Goal: Transaction & Acquisition: Purchase product/service

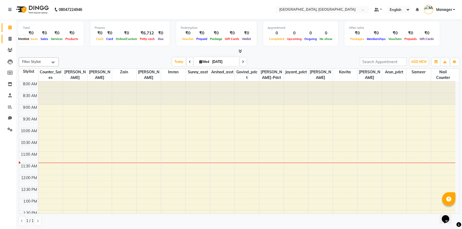
click at [7, 38] on span at bounding box center [9, 39] width 9 height 6
select select "service"
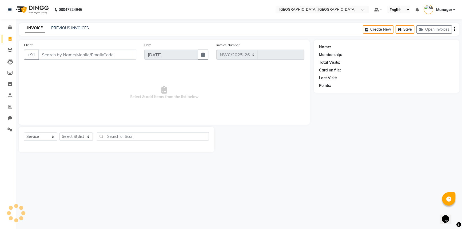
select select "8574"
type input "3121"
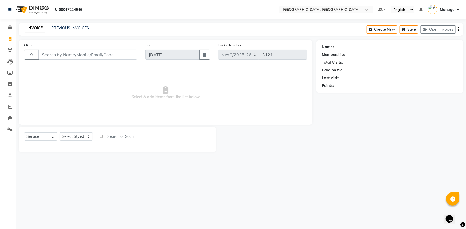
click at [82, 55] on input "Client" at bounding box center [87, 55] width 99 height 10
type input "9971414090"
click at [128, 56] on span "Add Client" at bounding box center [123, 54] width 21 height 5
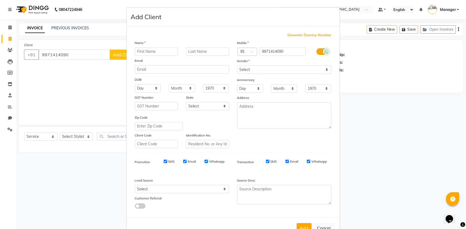
click at [160, 51] on input "text" at bounding box center [156, 52] width 43 height 8
type input "naveen"
click at [264, 71] on select "Select Male Female Other Prefer Not To Say" at bounding box center [284, 70] width 94 height 8
select select "male"
click at [237, 66] on select "Select Male Female Other Prefer Not To Say" at bounding box center [284, 70] width 94 height 8
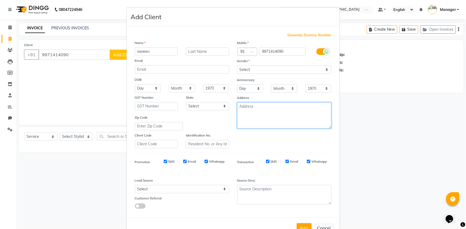
click at [252, 110] on textarea at bounding box center [284, 116] width 94 height 26
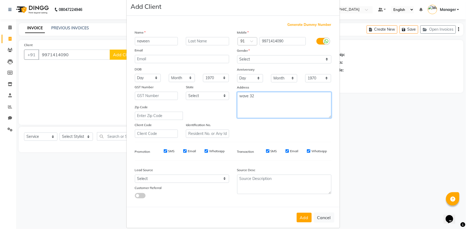
scroll to position [19, 0]
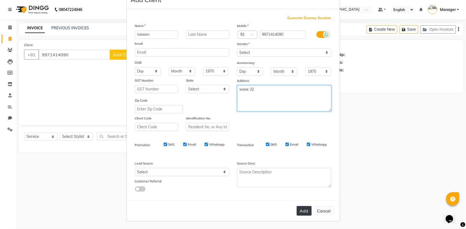
type textarea "wave 32"
click at [299, 211] on button "Add" at bounding box center [304, 211] width 15 height 10
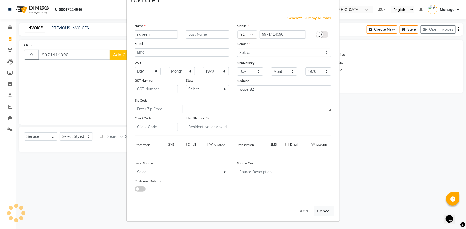
select select
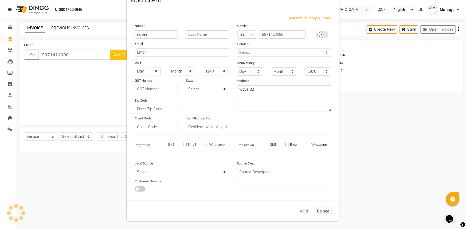
select select
checkbox input "false"
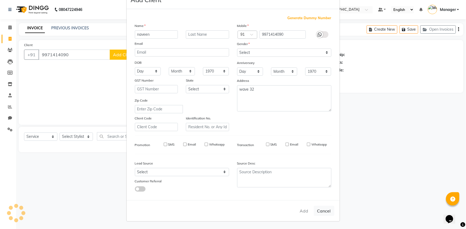
checkbox input "false"
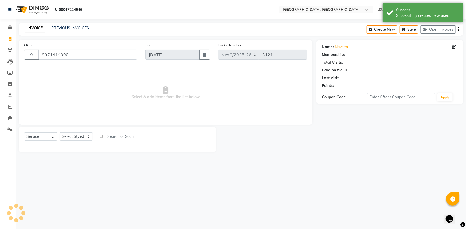
select select "1: Object"
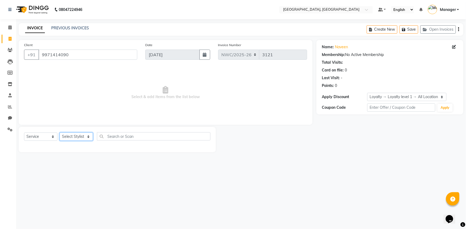
click at [75, 138] on select "Select Stylist Aneeta Ankush-pdct Arshad_asst Arun_pdct Counter_Sales Faheem Go…" at bounding box center [76, 137] width 33 height 8
select select "84451"
click at [60, 133] on select "Select Stylist Aneeta Ankush-pdct Arshad_asst Arun_pdct Counter_Sales Faheem Go…" at bounding box center [76, 137] width 33 height 8
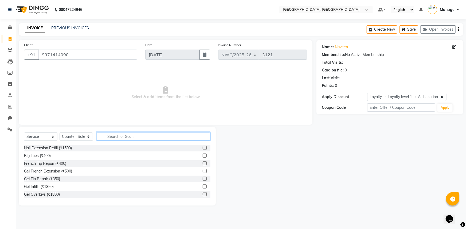
click at [111, 133] on input "text" at bounding box center [153, 136] width 113 height 8
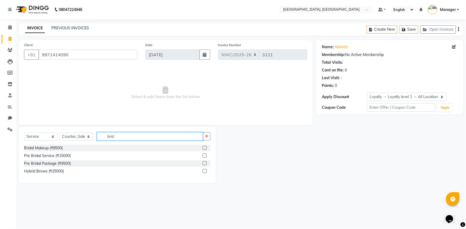
type input "brid"
click at [204, 150] on label at bounding box center [205, 148] width 4 height 4
click at [204, 150] on input "checkbox" at bounding box center [204, 148] width 3 height 3
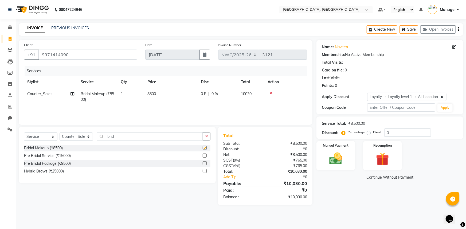
checkbox input "false"
click at [176, 94] on td "8500" at bounding box center [170, 97] width 53 height 18
select select "84451"
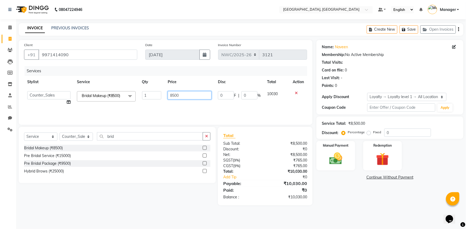
drag, startPoint x: 156, startPoint y: 94, endPoint x: 142, endPoint y: 92, distance: 14.8
click at [142, 92] on tr "Aneeta Ankush-pdct Arshad_asst Arun_pdct Counter_Sales Faheem Govind_pdct Imran…" at bounding box center [165, 98] width 283 height 20
type input "5000"
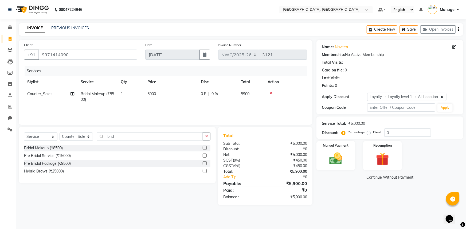
click at [372, 198] on div "Name: Naveen Membership: No Active Membership Total Visits: Card on file: 0 Las…" at bounding box center [391, 123] width 151 height 166
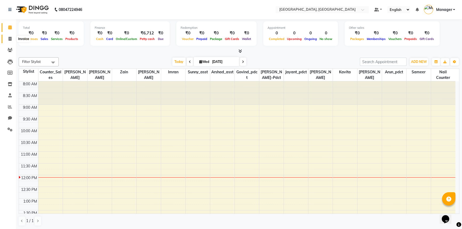
click at [8, 39] on span at bounding box center [9, 39] width 9 height 6
select select "service"
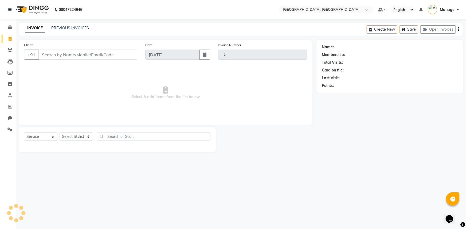
click at [101, 54] on input "Client" at bounding box center [87, 55] width 99 height 10
select select "8574"
type input "3121"
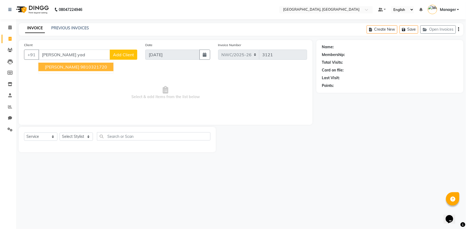
click at [59, 65] on span "VIKRANT YADAV" at bounding box center [62, 66] width 34 height 5
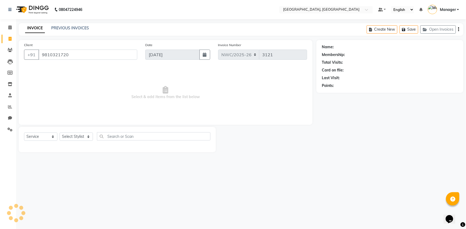
type input "9810321720"
select select "1: Object"
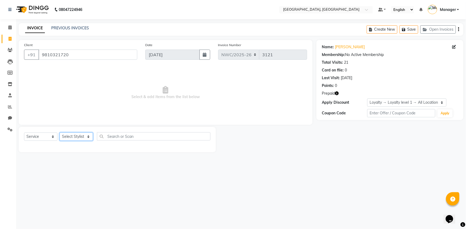
click at [72, 138] on select "Select Stylist Aneeta Ankush-pdct Arshad_asst Arun_pdct Counter_Sales Faheem Go…" at bounding box center [76, 137] width 33 height 8
select select "84834"
click at [60, 133] on select "Select Stylist Aneeta Ankush-pdct Arshad_asst Arun_pdct Counter_Sales Faheem Go…" at bounding box center [76, 137] width 33 height 8
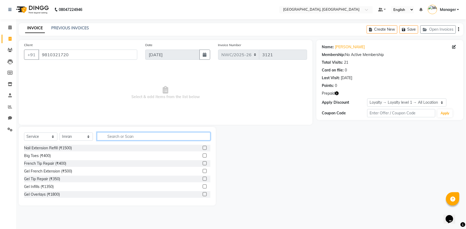
click at [132, 134] on input "text" at bounding box center [153, 136] width 113 height 8
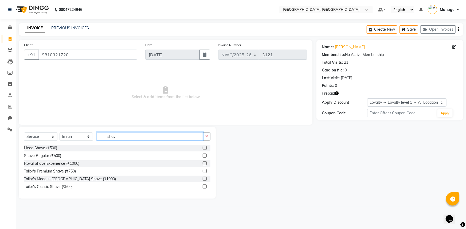
type input "shav"
click at [206, 155] on label at bounding box center [205, 156] width 4 height 4
click at [206, 155] on input "checkbox" at bounding box center [204, 155] width 3 height 3
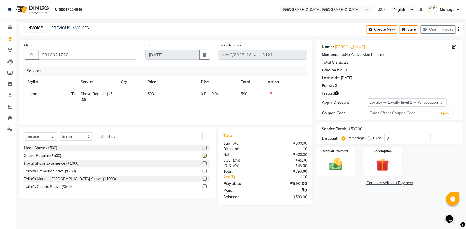
checkbox input "false"
click at [157, 100] on td "500" at bounding box center [170, 97] width 53 height 18
select select "84834"
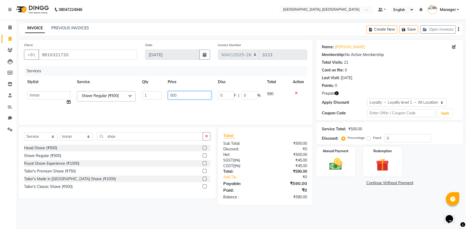
click at [181, 93] on input "500" at bounding box center [190, 95] width 44 height 8
type input "5"
type input "300"
click at [354, 200] on div "Name: Vikrant Yadav Membership: No Active Membership Total Visits: 21 Card on f…" at bounding box center [391, 123] width 151 height 166
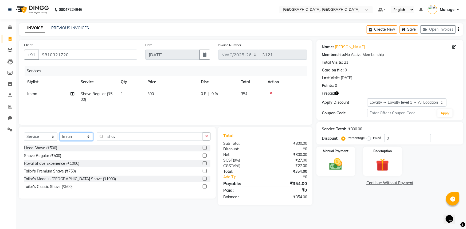
click at [65, 137] on select "Select Stylist Aneeta Ankush-pdct Arshad_asst Arun_pdct Counter_Sales Faheem Go…" at bounding box center [76, 137] width 33 height 8
select select "84840"
click at [60, 133] on select "Select Stylist Aneeta Ankush-pdct Arshad_asst Arun_pdct Counter_Sales Faheem Go…" at bounding box center [76, 137] width 33 height 8
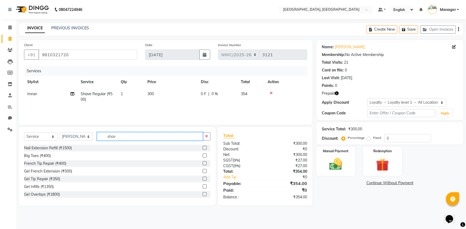
click at [139, 135] on input "shav" at bounding box center [150, 136] width 106 height 8
type input "un"
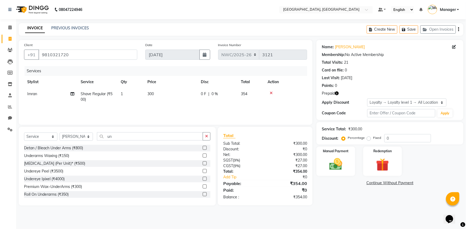
click at [203, 156] on label at bounding box center [205, 156] width 4 height 4
click at [203, 156] on input "checkbox" at bounding box center [204, 155] width 3 height 3
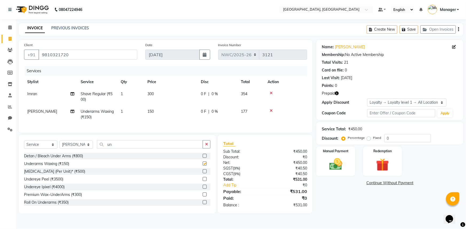
checkbox input "false"
click at [163, 111] on td "150" at bounding box center [170, 115] width 53 height 18
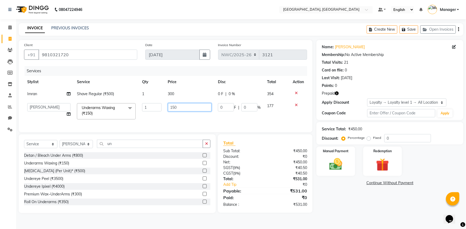
drag, startPoint x: 180, startPoint y: 109, endPoint x: 166, endPoint y: 105, distance: 14.6
click at [166, 105] on td "150" at bounding box center [190, 111] width 50 height 23
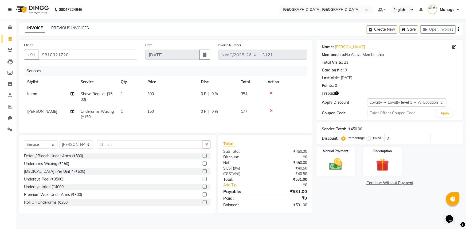
click at [336, 93] on icon "button" at bounding box center [337, 94] width 4 height 4
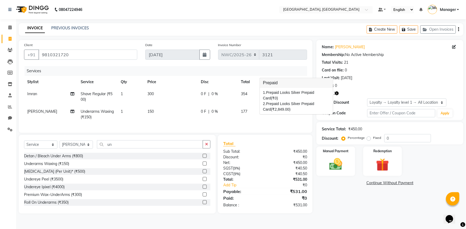
click at [159, 115] on td "150" at bounding box center [170, 115] width 53 height 18
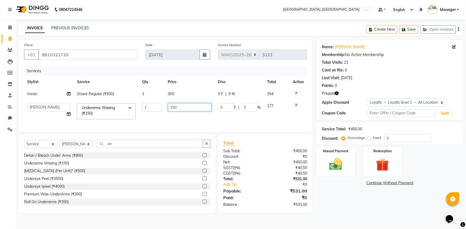
drag, startPoint x: 181, startPoint y: 106, endPoint x: 142, endPoint y: 107, distance: 39.0
click at [142, 107] on tr "Aneeta Ankush-pdct Arshad_asst Arun_pdct Counter_Sales Faheem Govind_pdct Imran…" at bounding box center [165, 111] width 283 height 23
type input "300"
click at [136, 124] on div "Services Stylist Service Qty Price Disc Total Action Imran Shave Regular (₹500)…" at bounding box center [165, 96] width 283 height 61
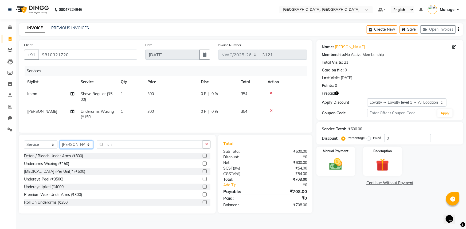
drag, startPoint x: 75, startPoint y: 148, endPoint x: 75, endPoint y: 145, distance: 2.9
click at [75, 148] on select "Select Stylist Aneeta Ankush-pdct Arshad_asst Arun_pdct Counter_Sales Faheem Go…" at bounding box center [76, 145] width 33 height 8
select select "84834"
click at [60, 144] on select "Select Stylist Aneeta Ankush-pdct Arshad_asst Arun_pdct Counter_Sales Faheem Go…" at bounding box center [76, 145] width 33 height 8
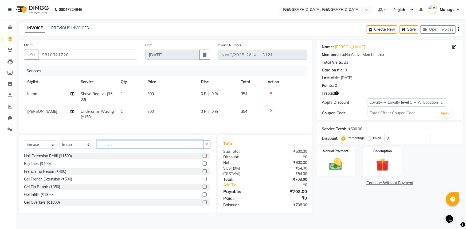
drag, startPoint x: 119, startPoint y: 147, endPoint x: 93, endPoint y: 147, distance: 25.9
click at [93, 147] on div "Select Service Product Membership Package Voucher Prepaid Gift Card Select Styl…" at bounding box center [117, 146] width 186 height 13
type input "t"
type input "inoa"
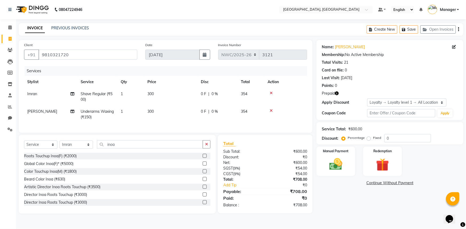
click at [203, 174] on label at bounding box center [205, 172] width 4 height 4
click at [203, 174] on input "checkbox" at bounding box center [204, 171] width 3 height 3
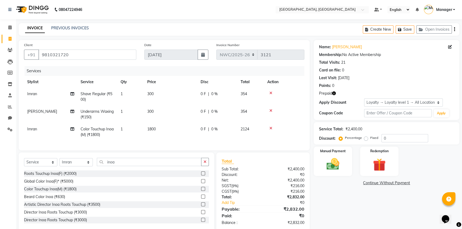
checkbox input "false"
click at [157, 132] on td "1800" at bounding box center [170, 132] width 53 height 18
select select "84834"
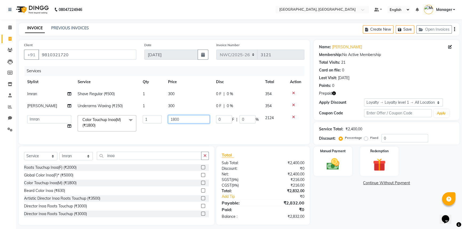
drag, startPoint x: 168, startPoint y: 117, endPoint x: 139, endPoint y: 115, distance: 28.6
click at [139, 115] on tr "Aneeta Ankush-pdct Arshad_asst Arun_pdct Counter_Sales Faheem Govind_pdct Imran…" at bounding box center [164, 123] width 281 height 23
type input "1500"
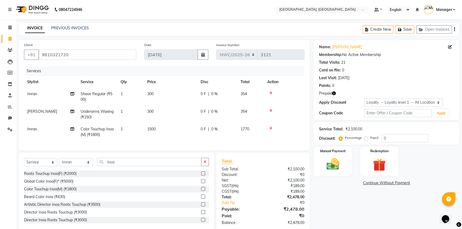
click at [339, 197] on div "Name: Vikrant Yadav Membership: No Active Membership Total Visits: 21 Card on f…" at bounding box center [389, 135] width 150 height 191
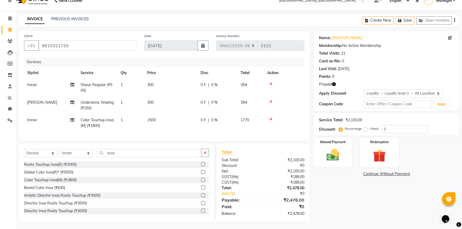
scroll to position [14, 0]
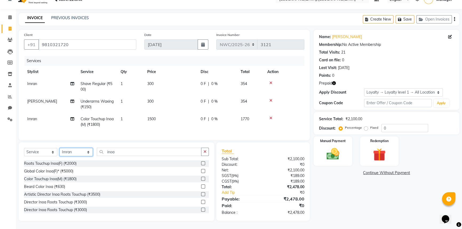
click at [77, 152] on select "Select Stylist Aneeta Ankush-pdct Arshad_asst Arun_pdct Counter_Sales Faheem Go…" at bounding box center [76, 152] width 33 height 8
select select "84838"
click at [60, 148] on select "Select Stylist Aneeta Ankush-pdct Arshad_asst Arun_pdct Counter_Sales Faheem Go…" at bounding box center [76, 152] width 33 height 8
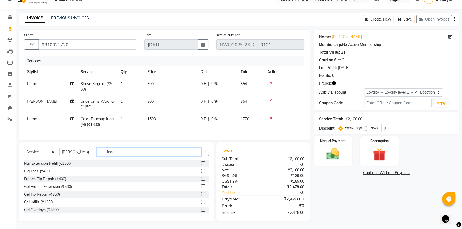
drag, startPoint x: 99, startPoint y: 145, endPoint x: 83, endPoint y: 140, distance: 16.5
click at [83, 140] on div "Client +91 9810321720 Date 03-09-2025 Invoice Number NWC/2025-26 V/2025 V/2025-…" at bounding box center [164, 125] width 299 height 191
type input "wash"
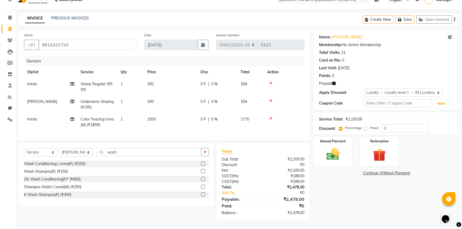
click at [204, 194] on label at bounding box center [203, 195] width 4 height 4
click at [204, 194] on input "checkbox" at bounding box center [202, 194] width 3 height 3
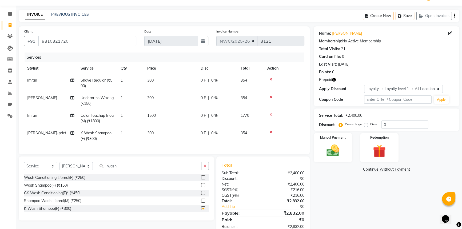
checkbox input "false"
drag, startPoint x: 124, startPoint y: 170, endPoint x: 78, endPoint y: 166, distance: 46.2
click at [78, 166] on div "Select Service Product Membership Package Voucher Prepaid Gift Card Select Styl…" at bounding box center [116, 168] width 185 height 13
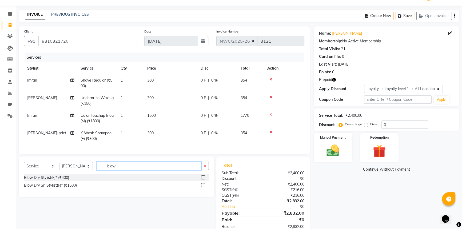
type input "blow"
click at [203, 180] on label at bounding box center [203, 178] width 4 height 4
click at [203, 180] on input "checkbox" at bounding box center [202, 177] width 3 height 3
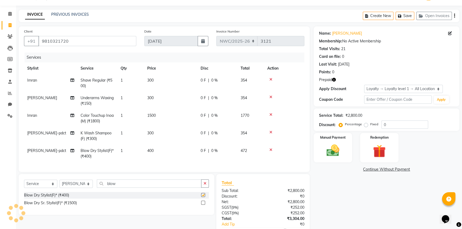
checkbox input "false"
click at [172, 136] on td "300" at bounding box center [170, 136] width 53 height 18
select select "84838"
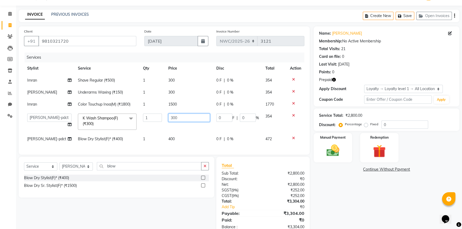
drag, startPoint x: 179, startPoint y: 111, endPoint x: 142, endPoint y: 115, distance: 37.8
click at [142, 115] on tr "Aneeta Ankush-pdct Arshad_asst Arun_pdct Counter_Sales Faheem Govind_pdct Imran…" at bounding box center [164, 122] width 281 height 23
type input "600"
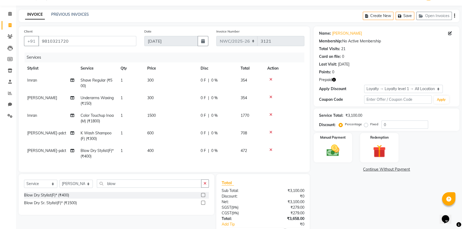
click at [179, 141] on tbody "Imran Shave Regular (₹500) 1 300 0 F | 0 % 354 Aneeta Underarms Waxing (₹150) 1…" at bounding box center [164, 118] width 281 height 88
click at [162, 152] on td "400" at bounding box center [170, 154] width 53 height 18
select select "84838"
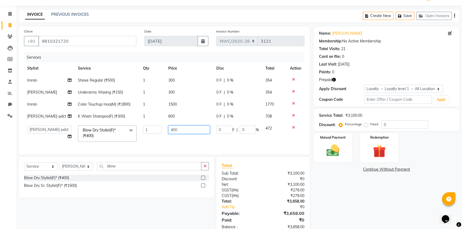
drag, startPoint x: 182, startPoint y: 128, endPoint x: 139, endPoint y: 128, distance: 42.7
click at [141, 128] on tr "Aneeta Ankush-pdct Arshad_asst Arun_pdct Counter_Sales Faheem Govind_pdct Imran…" at bounding box center [164, 134] width 281 height 23
type input "500"
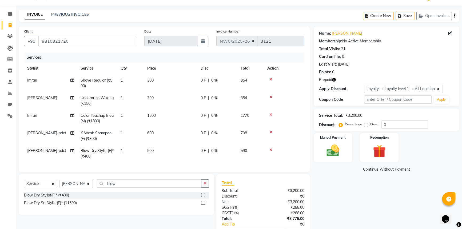
click at [343, 189] on div "Name: Vikrant Yadav Membership: No Active Membership Total Visits: 21 Card on f…" at bounding box center [389, 139] width 150 height 226
click at [78, 186] on select "Select Stylist Aneeta Ankush-pdct Arshad_asst Arun_pdct Counter_Sales Faheem Go…" at bounding box center [76, 184] width 33 height 8
select select "84834"
click at [60, 183] on select "Select Stylist Aneeta Ankush-pdct Arshad_asst Arun_pdct Counter_Sales Faheem Go…" at bounding box center [76, 184] width 33 height 8
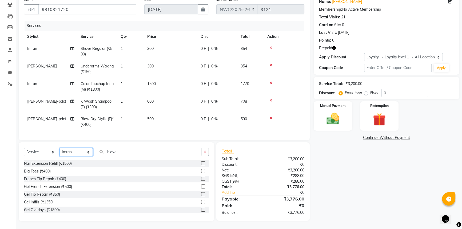
scroll to position [49, 0]
drag, startPoint x: 141, startPoint y: 152, endPoint x: 91, endPoint y: 150, distance: 49.5
click at [92, 150] on div "Select Service Product Membership Package Voucher Prepaid Gift Card Select Styl…" at bounding box center [116, 154] width 185 height 13
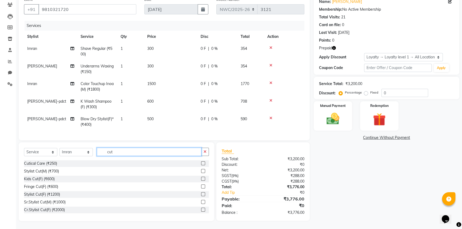
type input "cut"
click at [201, 171] on label at bounding box center [203, 171] width 4 height 4
click at [201, 171] on input "checkbox" at bounding box center [202, 171] width 3 height 3
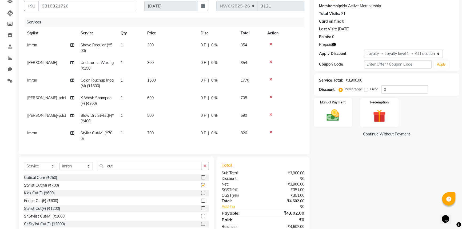
checkbox input "false"
click at [166, 140] on td "700" at bounding box center [170, 136] width 53 height 18
select select "84834"
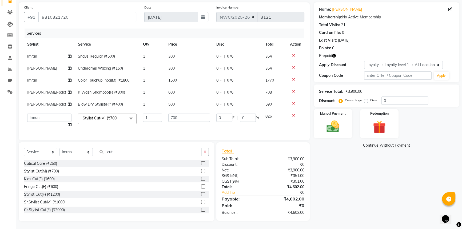
scroll to position [41, 0]
drag, startPoint x: 176, startPoint y: 109, endPoint x: 141, endPoint y: 112, distance: 35.0
click at [144, 112] on tr "Aneeta Ankush-pdct Arshad_asst Arun_pdct Counter_Sales Faheem Govind_pdct Imran…" at bounding box center [164, 121] width 281 height 20
type input "500"
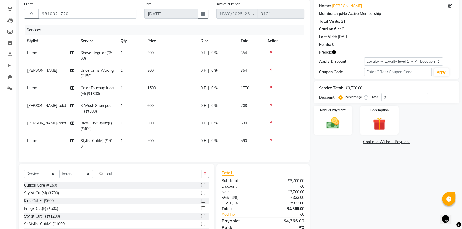
click at [342, 174] on div "Name: Vikrant Yadav Membership: No Active Membership Total Visits: 21 Card on f…" at bounding box center [389, 121] width 150 height 244
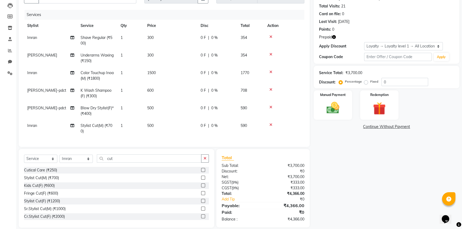
scroll to position [65, 0]
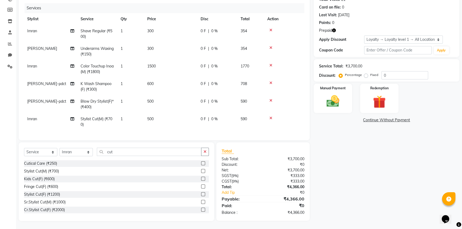
click at [334, 29] on icon "button" at bounding box center [334, 31] width 4 height 4
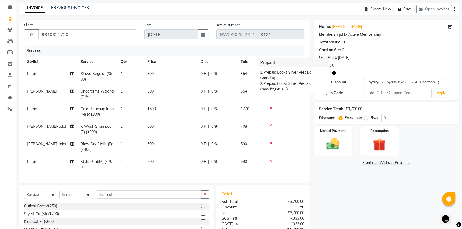
scroll to position [16, 0]
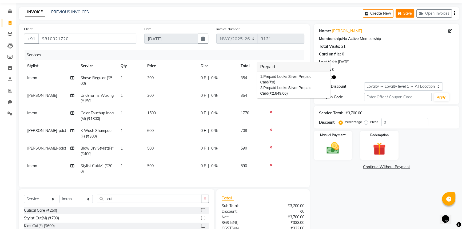
click at [408, 12] on button "Save" at bounding box center [405, 13] width 19 height 8
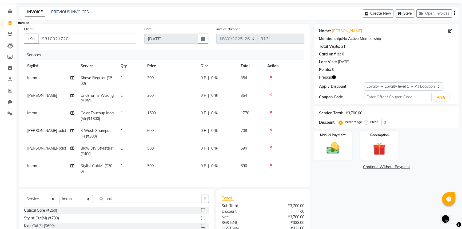
click at [11, 22] on icon at bounding box center [10, 23] width 3 height 4
select select "service"
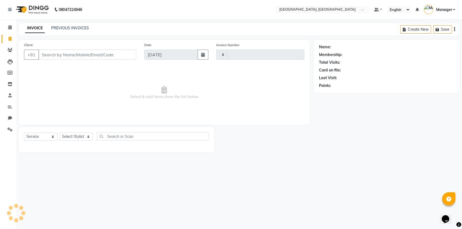
type input "3124"
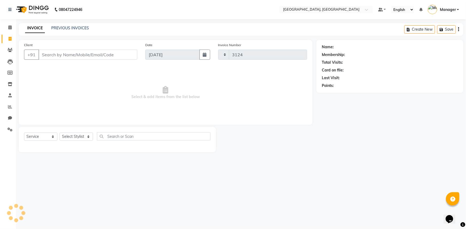
select select "8574"
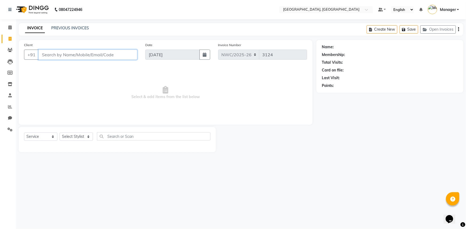
click at [54, 57] on input "Client" at bounding box center [87, 55] width 99 height 10
click at [70, 56] on input "Client" at bounding box center [87, 55] width 99 height 10
type input "9971575587"
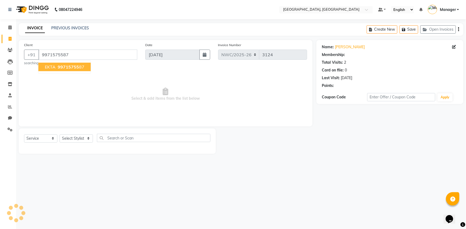
select select "1: Object"
click at [78, 69] on ngb-highlight "99715755 87" at bounding box center [71, 66] width 28 height 5
select select "1: Object"
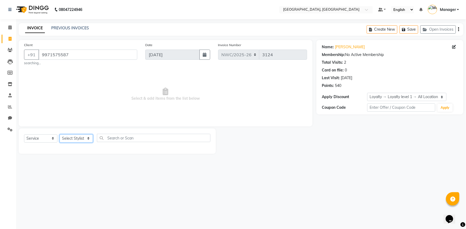
click at [74, 136] on select "Select Stylist Aneeta Ankush-pdct Arshad_asst Arun_pdct Counter_Sales Faheem Go…" at bounding box center [76, 139] width 33 height 8
select select "85322"
click at [60, 135] on select "Select Stylist Aneeta Ankush-pdct Arshad_asst Arun_pdct Counter_Sales Faheem Go…" at bounding box center [76, 139] width 33 height 8
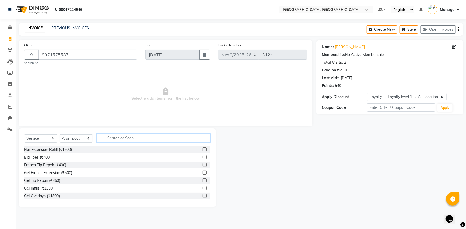
click at [133, 138] on input "text" at bounding box center [153, 138] width 113 height 8
type input "wash"
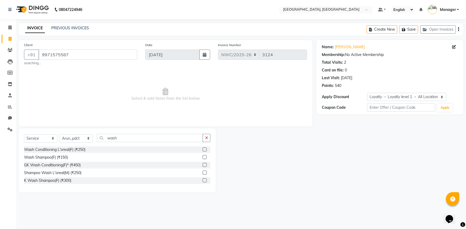
drag, startPoint x: 204, startPoint y: 181, endPoint x: 171, endPoint y: 126, distance: 64.0
click at [204, 180] on label at bounding box center [205, 181] width 4 height 4
click at [204, 180] on input "checkbox" at bounding box center [204, 180] width 3 height 3
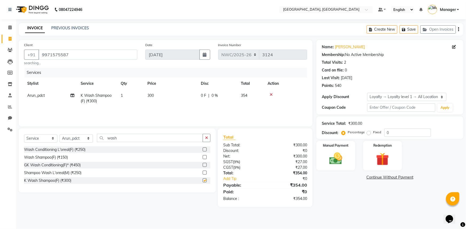
checkbox input "false"
click at [154, 96] on td "300" at bounding box center [170, 99] width 53 height 18
select select "85322"
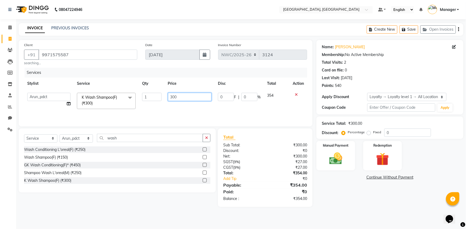
drag, startPoint x: 185, startPoint y: 95, endPoint x: 118, endPoint y: 87, distance: 67.3
click at [119, 87] on table "Stylist Service Qty Price Disc Total Action Aneeta Ankush-pdct Arshad_asst Arun…" at bounding box center [165, 95] width 283 height 35
type input "600"
click at [353, 197] on div "Name: Ekta Membership: No Active Membership Total Visits: 2 Card on file: 0 Las…" at bounding box center [391, 123] width 151 height 167
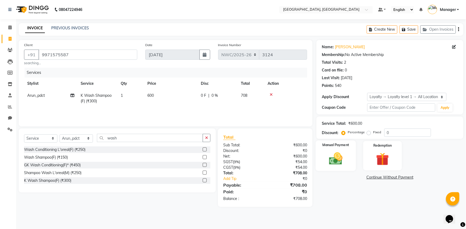
click at [346, 158] on img at bounding box center [336, 158] width 22 height 15
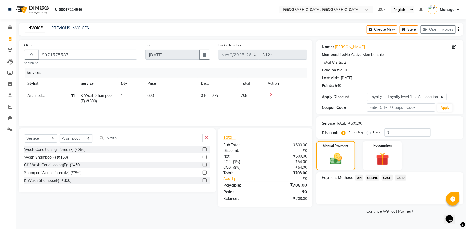
click at [361, 177] on span "UPI" at bounding box center [359, 178] width 8 height 6
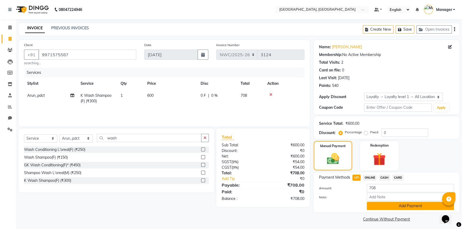
click at [399, 205] on button "Add Payment" at bounding box center [410, 206] width 87 height 8
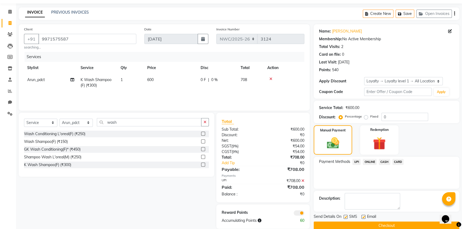
scroll to position [24, 0]
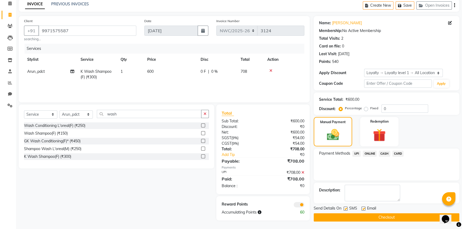
click at [365, 218] on button "Checkout" at bounding box center [387, 218] width 146 height 8
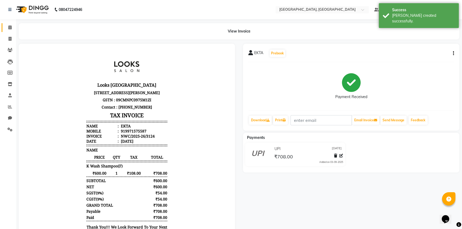
click at [11, 24] on link "Calendar" at bounding box center [8, 27] width 13 height 9
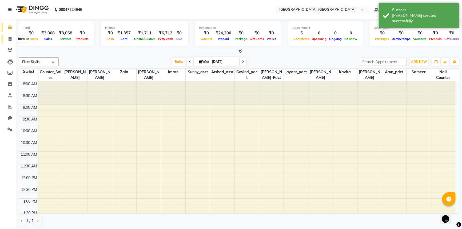
click at [12, 37] on span at bounding box center [9, 39] width 9 height 6
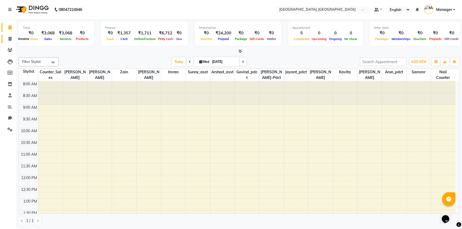
select select "service"
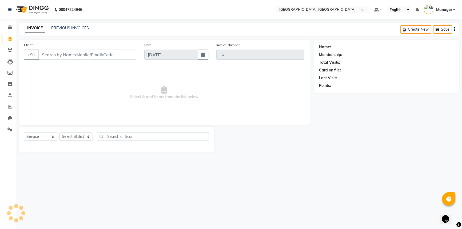
type input "3125"
select select "8574"
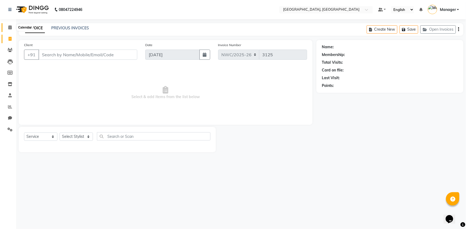
click at [7, 27] on span at bounding box center [9, 28] width 9 height 6
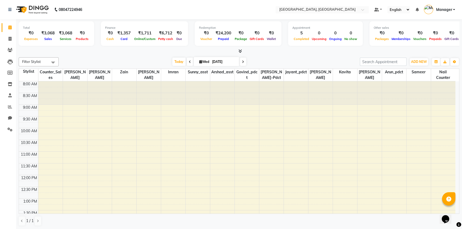
click at [240, 51] on icon at bounding box center [240, 51] width 3 height 4
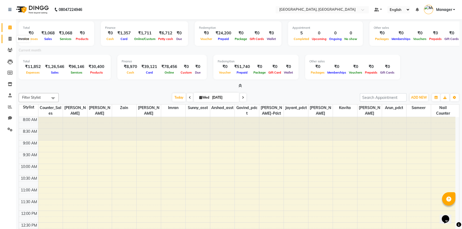
click at [11, 38] on span at bounding box center [9, 39] width 9 height 6
select select "service"
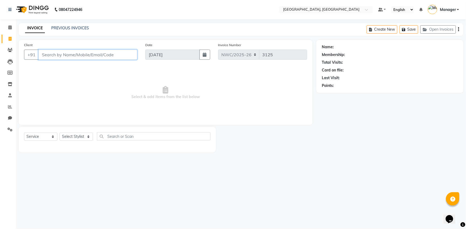
click at [54, 54] on input "Client" at bounding box center [87, 55] width 99 height 10
click at [59, 55] on input "Client" at bounding box center [87, 55] width 99 height 10
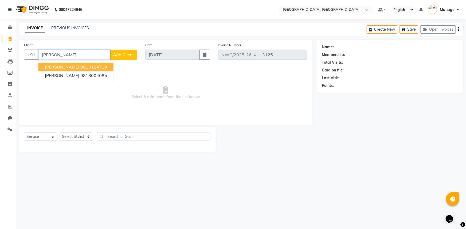
click at [80, 68] on ngb-highlight "9810184719" at bounding box center [93, 66] width 27 height 5
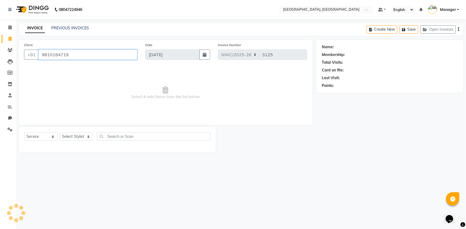
type input "9810184719"
select select "1: Object"
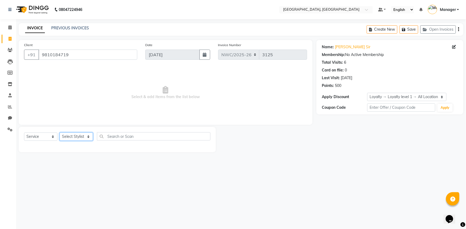
click at [75, 136] on select "Select Stylist Aneeta Ankush-pdct Arshad_asst Arun_pdct Counter_Sales Faheem Go…" at bounding box center [76, 137] width 33 height 8
select select "84834"
click at [60, 133] on select "Select Stylist Aneeta Ankush-pdct Arshad_asst Arun_pdct Counter_Sales Faheem Go…" at bounding box center [76, 137] width 33 height 8
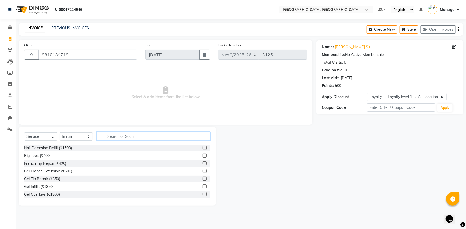
click at [131, 133] on input "text" at bounding box center [153, 136] width 113 height 8
type input "cut"
drag, startPoint x: 202, startPoint y: 156, endPoint x: 201, endPoint y: 154, distance: 2.7
click at [203, 156] on label at bounding box center [205, 156] width 4 height 4
click at [203, 156] on input "checkbox" at bounding box center [204, 155] width 3 height 3
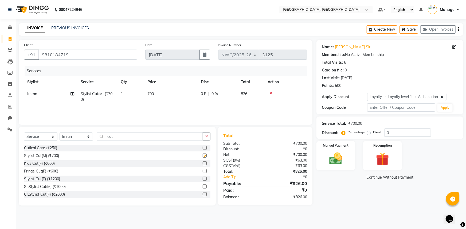
checkbox input "false"
click at [334, 158] on img at bounding box center [336, 158] width 22 height 15
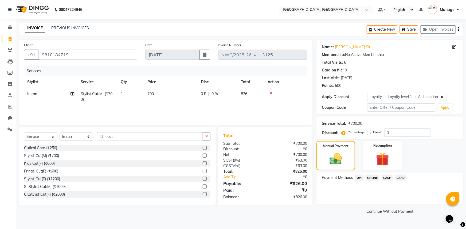
click at [388, 178] on span "CASH" at bounding box center [387, 178] width 11 height 6
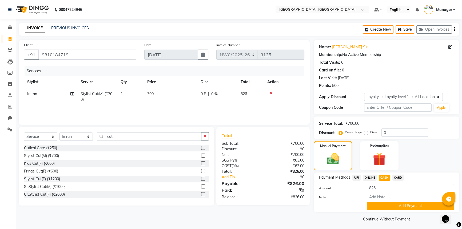
scroll to position [2, 0]
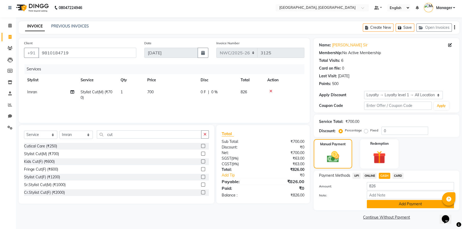
click at [384, 207] on button "Add Payment" at bounding box center [410, 204] width 87 height 8
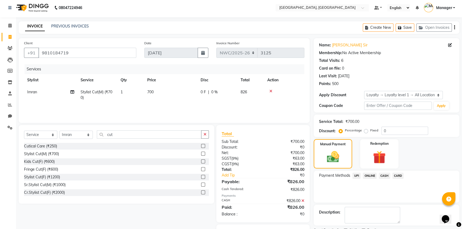
scroll to position [30, 0]
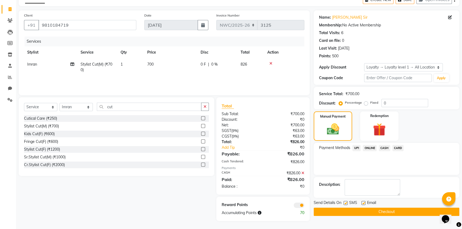
drag, startPoint x: 354, startPoint y: 209, endPoint x: 338, endPoint y: 203, distance: 17.7
click at [352, 209] on button "Checkout" at bounding box center [387, 212] width 146 height 8
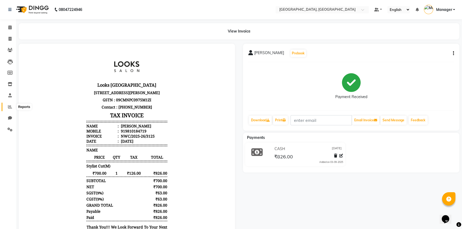
click at [11, 106] on icon at bounding box center [10, 107] width 4 height 4
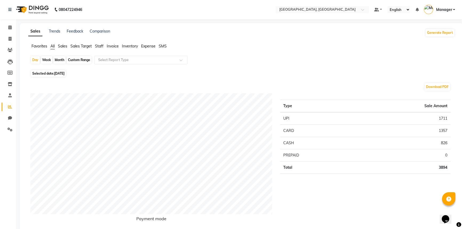
click at [101, 46] on span "Staff" at bounding box center [99, 46] width 9 height 5
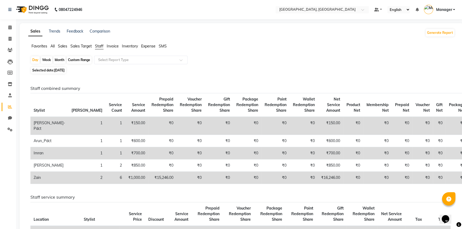
click at [54, 46] on span "All" at bounding box center [52, 46] width 4 height 5
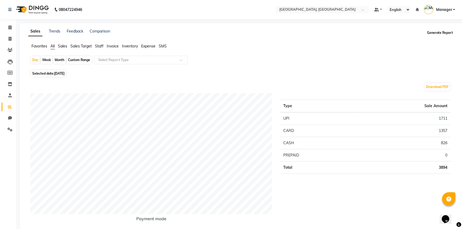
click at [445, 33] on button "Generate Report" at bounding box center [440, 32] width 29 height 7
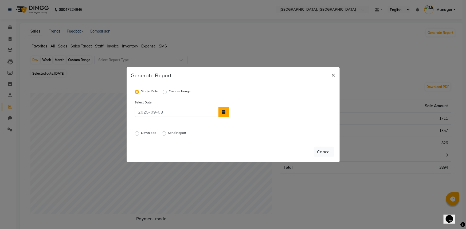
click at [224, 112] on icon "button" at bounding box center [224, 112] width 4 height 4
select select "9"
select select "2025"
click at [255, 82] on select "Jan Feb Mar Apr May Jun Jul Aug Sep" at bounding box center [251, 82] width 20 height 8
select select "8"
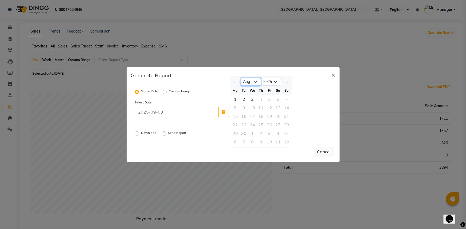
click at [241, 78] on select "Jan Feb Mar Apr May Jun Jul Aug Sep" at bounding box center [251, 82] width 20 height 8
click at [237, 133] on div "25" at bounding box center [235, 133] width 9 height 9
type input "25-08-2025"
click at [141, 133] on label "Download" at bounding box center [149, 134] width 16 height 6
click at [136, 133] on input "Download" at bounding box center [138, 134] width 4 height 4
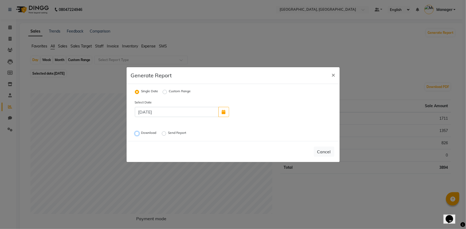
radio input "true"
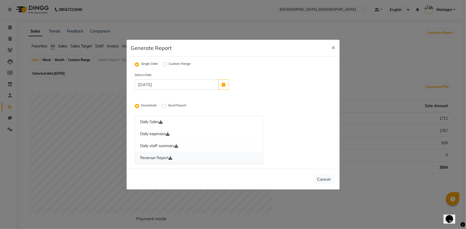
click at [169, 159] on icon at bounding box center [171, 158] width 4 height 4
click at [332, 48] on span "×" at bounding box center [334, 47] width 4 height 8
radio input "false"
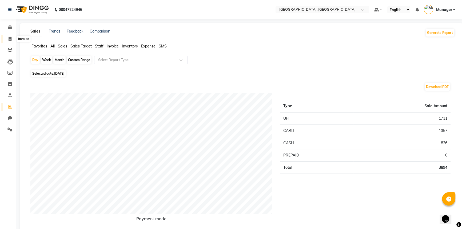
click at [10, 40] on icon at bounding box center [10, 39] width 3 height 4
select select "service"
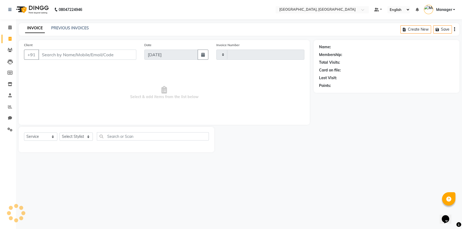
type input "3126"
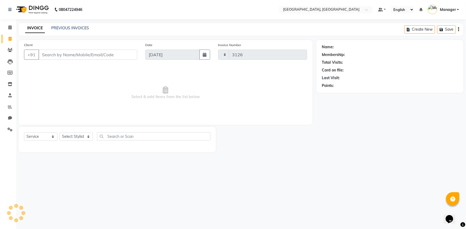
select select "8574"
click at [8, 27] on icon at bounding box center [9, 27] width 3 height 4
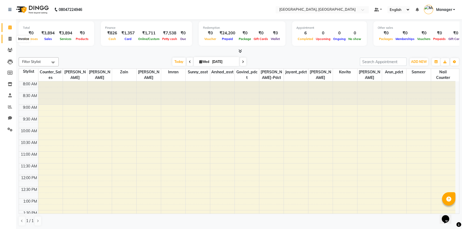
click at [10, 39] on icon at bounding box center [10, 39] width 3 height 4
select select "service"
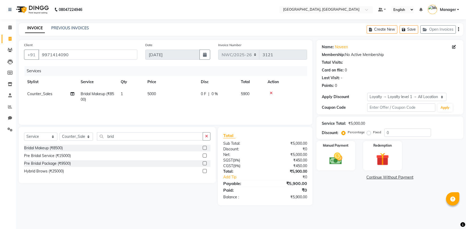
select select "service"
select select "84451"
select select "1: Object"
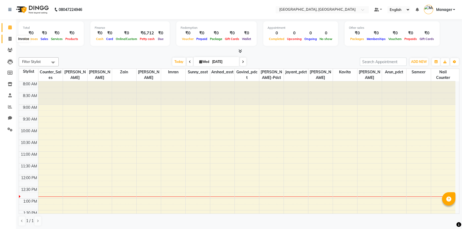
click at [11, 38] on span at bounding box center [9, 39] width 9 height 6
select select "service"
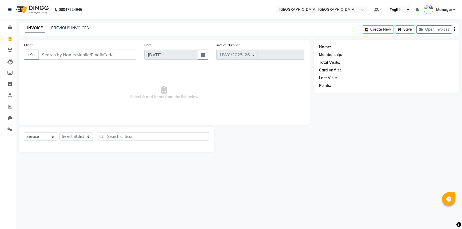
select select "8574"
type input "3121"
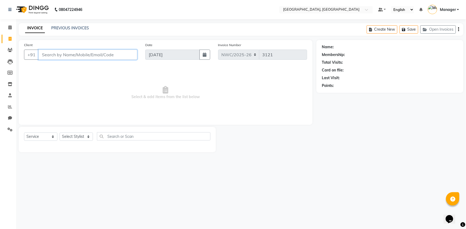
click at [68, 53] on input "Client" at bounding box center [87, 55] width 99 height 10
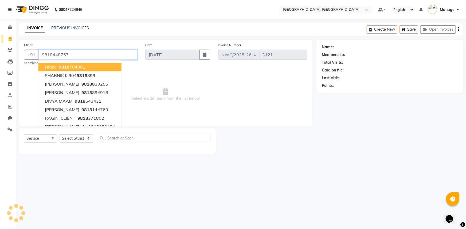
type input "9818448757"
select select "1: Object"
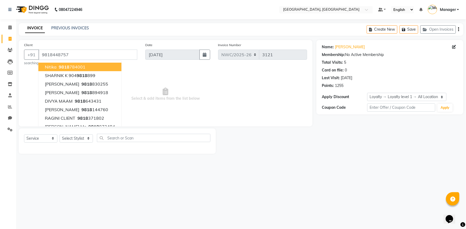
drag, startPoint x: 184, startPoint y: 101, endPoint x: 141, endPoint y: 104, distance: 43.1
click at [183, 100] on span "Select & add items from the list below" at bounding box center [165, 94] width 283 height 53
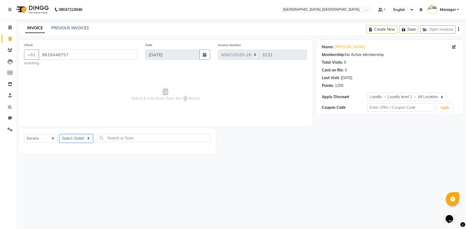
click at [78, 139] on select "Select Stylist Aneeta Ankush-pdct Arshad_asst Arun_pdct Counter_Sales Faheem Go…" at bounding box center [76, 139] width 33 height 8
select select "84832"
click at [60, 135] on select "Select Stylist Aneeta Ankush-pdct Arshad_asst Arun_pdct Counter_Sales Faheem Go…" at bounding box center [76, 139] width 33 height 8
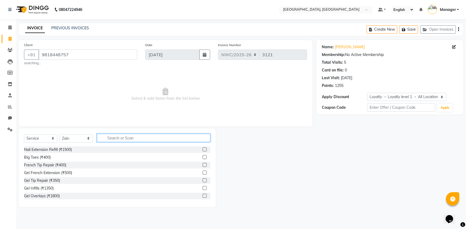
click at [121, 138] on input "text" at bounding box center [153, 138] width 113 height 8
type input "cut"
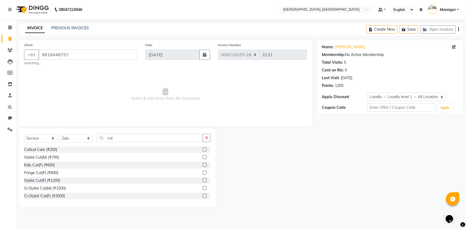
click at [203, 189] on label at bounding box center [205, 188] width 4 height 4
click at [203, 189] on input "checkbox" at bounding box center [204, 188] width 3 height 3
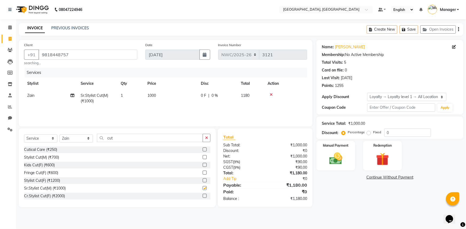
checkbox input "false"
click at [73, 141] on select "Select Stylist Aneeta Ankush-pdct Arshad_asst Arun_pdct Counter_Sales Faheem Go…" at bounding box center [76, 139] width 33 height 8
select select "84838"
click at [60, 135] on select "Select Stylist Aneeta Ankush-pdct Arshad_asst Arun_pdct Counter_Sales Faheem Go…" at bounding box center [76, 139] width 33 height 8
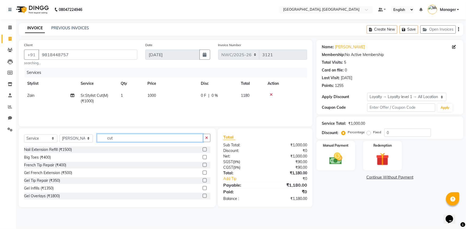
drag, startPoint x: 116, startPoint y: 139, endPoint x: 77, endPoint y: 128, distance: 41.1
click at [79, 131] on div "Select Service Product Membership Package Voucher Prepaid Gift Card Select Styl…" at bounding box center [117, 168] width 197 height 79
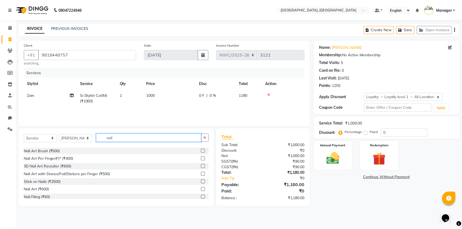
scroll to position [55, 0]
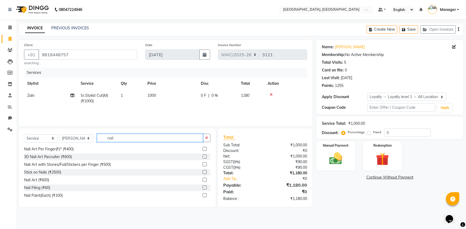
type input "nail"
click at [203, 187] on label at bounding box center [205, 188] width 4 height 4
click at [203, 187] on input "checkbox" at bounding box center [204, 187] width 3 height 3
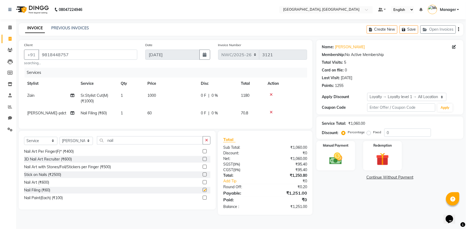
checkbox input "false"
click at [155, 114] on td "60" at bounding box center [170, 113] width 53 height 12
select select "84838"
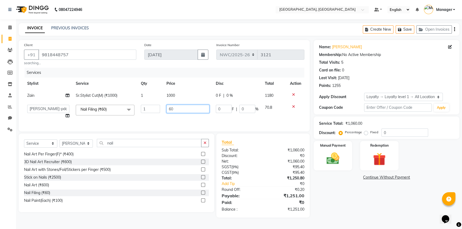
drag, startPoint x: 182, startPoint y: 109, endPoint x: 121, endPoint y: 99, distance: 61.3
click at [124, 98] on tbody "Zain Sr.Stylist Cut(M) (₹1000) 1 1000 0 F | 0 % 1180 Aneeta Ankush-pdct Arshad_…" at bounding box center [164, 106] width 281 height 32
type input "150"
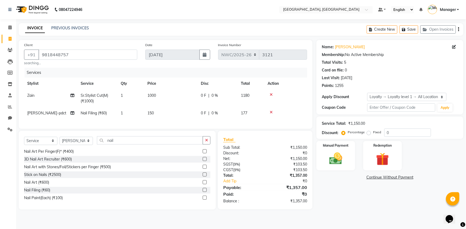
click at [372, 192] on div "Name: Devika Membership: No Active Membership Total Visits: 5 Card on file: 0 L…" at bounding box center [391, 125] width 151 height 170
click at [339, 159] on img at bounding box center [336, 158] width 22 height 15
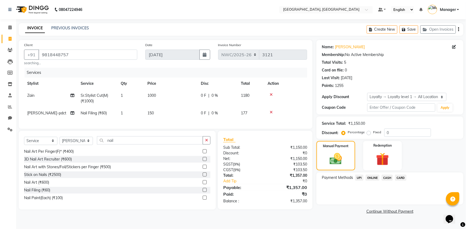
click at [402, 176] on span "CARD" at bounding box center [400, 178] width 11 height 6
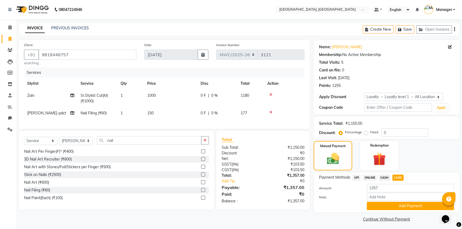
scroll to position [2, 0]
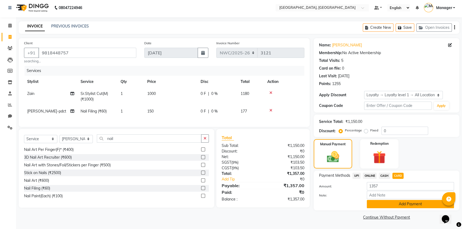
click at [392, 203] on button "Add Payment" at bounding box center [410, 204] width 87 height 8
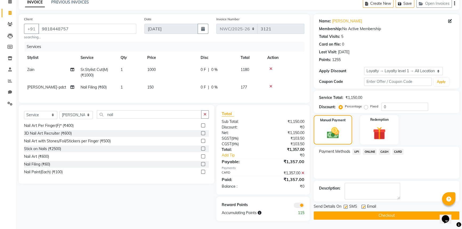
scroll to position [30, 0]
click at [343, 212] on button "Checkout" at bounding box center [387, 216] width 146 height 8
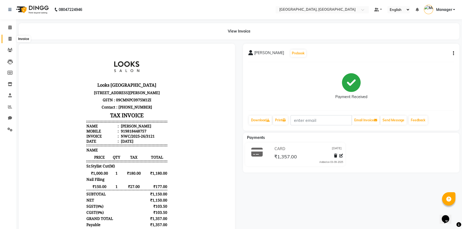
click at [10, 38] on icon at bounding box center [10, 39] width 3 height 4
select select "service"
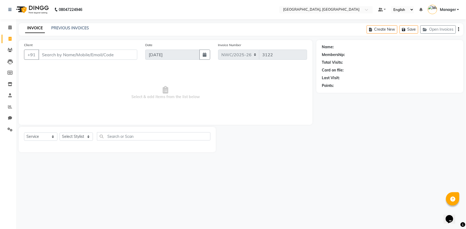
click at [48, 57] on input "Client" at bounding box center [87, 55] width 99 height 10
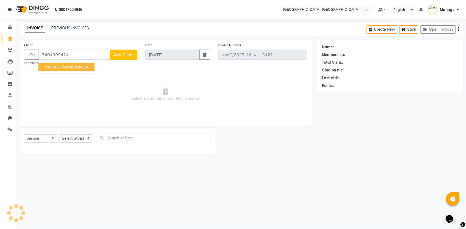
type input "7404999424"
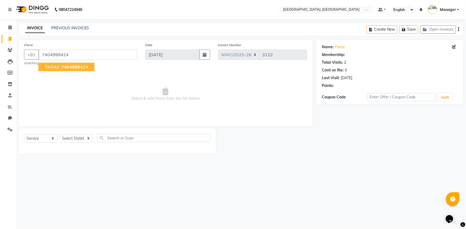
select select "1: Object"
drag, startPoint x: 82, startPoint y: 68, endPoint x: 90, endPoint y: 61, distance: 10.4
click at [84, 67] on ngb-highlight "74049994 24" at bounding box center [74, 66] width 28 height 5
select select "1: Object"
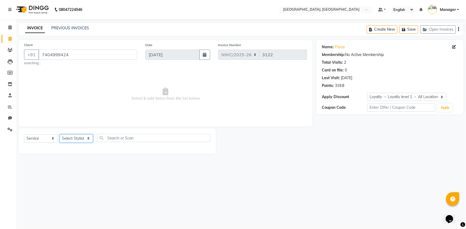
click at [74, 138] on select "Select Stylist Aneeta Ankush-pdct Arshad_asst Arun_pdct Counter_Sales Faheem Go…" at bounding box center [76, 139] width 33 height 8
select select "84831"
click at [60, 135] on select "Select Stylist Aneeta Ankush-pdct Arshad_asst Arun_pdct Counter_Sales Faheem Go…" at bounding box center [76, 139] width 33 height 8
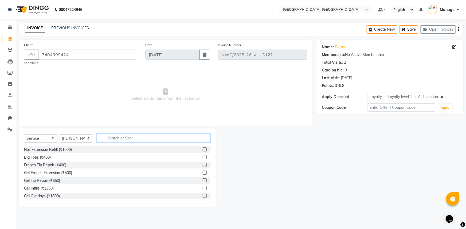
click at [137, 138] on input "text" at bounding box center [153, 138] width 113 height 8
type input "cut"
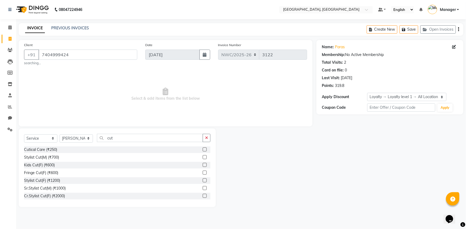
drag, startPoint x: 200, startPoint y: 158, endPoint x: 178, endPoint y: 142, distance: 27.3
click at [203, 156] on label at bounding box center [205, 157] width 4 height 4
click at [203, 156] on input "checkbox" at bounding box center [204, 157] width 3 height 3
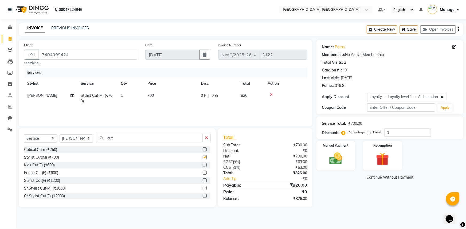
checkbox input "false"
drag, startPoint x: 124, startPoint y: 139, endPoint x: 77, endPoint y: 134, distance: 47.0
click at [77, 134] on div "Select Service Product Membership Package Voucher Prepaid Gift Card Select Styl…" at bounding box center [117, 168] width 197 height 79
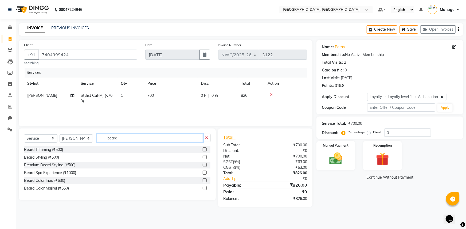
type input "beard"
click at [205, 149] on label at bounding box center [205, 150] width 4 height 4
click at [205, 149] on input "checkbox" at bounding box center [204, 149] width 3 height 3
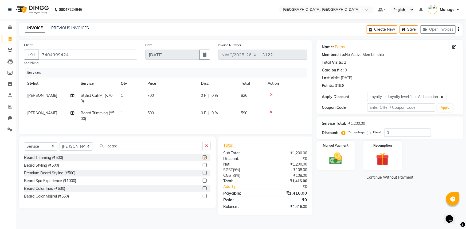
checkbox input "false"
click at [155, 96] on td "700" at bounding box center [170, 99] width 53 height 18
select select "84831"
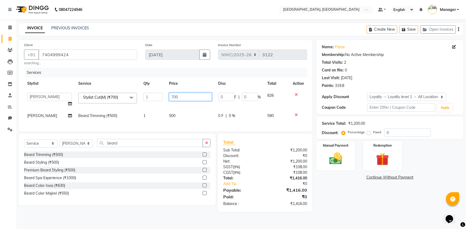
drag, startPoint x: 179, startPoint y: 96, endPoint x: 152, endPoint y: 91, distance: 27.8
click at [153, 92] on tr "Aneeta Ankush-pdct Arshad_asst Arun_pdct Counter_Sales Faheem Govind_pdct Imran…" at bounding box center [165, 100] width 283 height 20
type input "500"
click at [178, 116] on td "500" at bounding box center [190, 116] width 49 height 12
select select "84831"
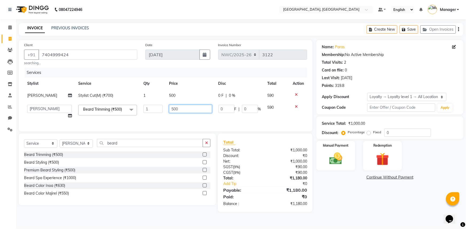
drag, startPoint x: 186, startPoint y: 110, endPoint x: 123, endPoint y: 104, distance: 63.8
click at [125, 105] on tr "Aneeta Ankush-pdct Arshad_asst Arun_pdct Counter_Sales Faheem Govind_pdct Imran…" at bounding box center [165, 112] width 283 height 20
type input "350"
drag, startPoint x: 366, startPoint y: 213, endPoint x: 363, endPoint y: 211, distance: 3.2
click at [364, 211] on div "Name: Paras Membership: No Active Membership Total Visits: 2 Card on file: 0 La…" at bounding box center [391, 126] width 151 height 172
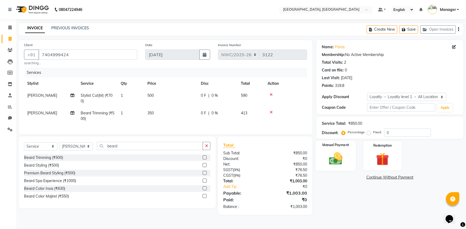
click at [335, 163] on img at bounding box center [336, 158] width 22 height 15
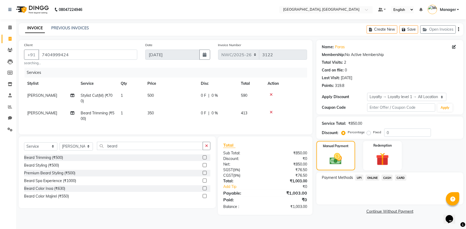
click at [358, 178] on span "UPI" at bounding box center [359, 178] width 8 height 6
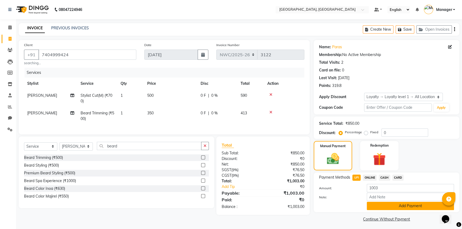
click at [382, 206] on button "Add Payment" at bounding box center [410, 206] width 87 height 8
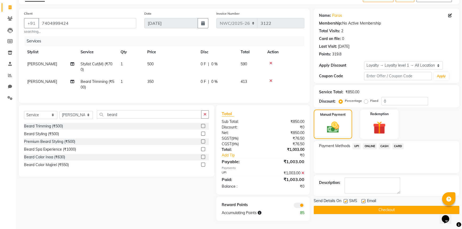
scroll to position [36, 0]
click at [362, 206] on button "Checkout" at bounding box center [387, 210] width 146 height 8
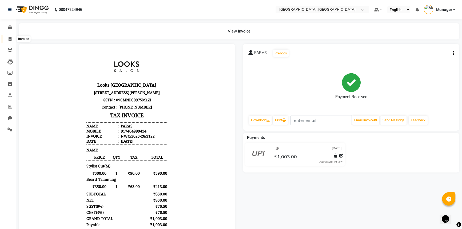
click at [10, 38] on icon at bounding box center [10, 39] width 3 height 4
select select "service"
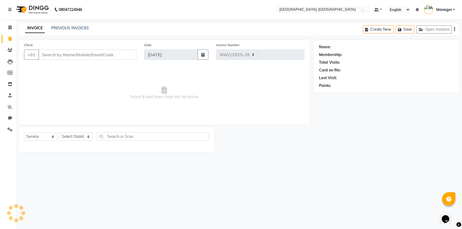
select select "8574"
type input "3123"
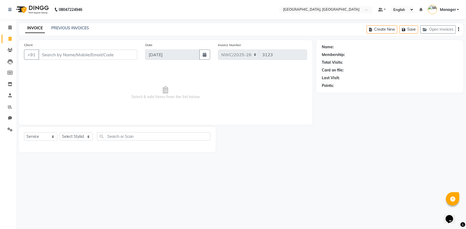
click at [88, 53] on input "Client" at bounding box center [87, 55] width 99 height 10
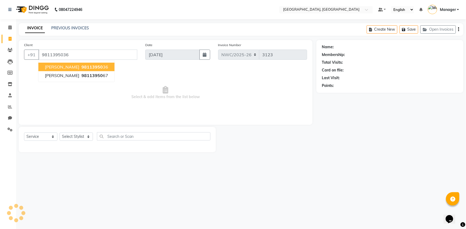
type input "9811395036"
select select "1: Object"
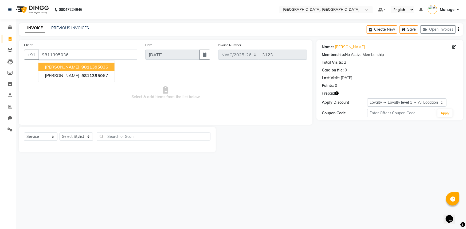
click at [217, 103] on span "Select & add items from the list below" at bounding box center [165, 92] width 283 height 53
click at [338, 93] on icon "button" at bounding box center [337, 94] width 4 height 4
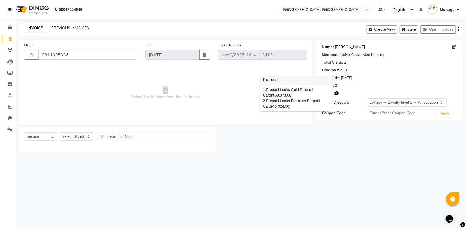
click at [354, 47] on link "Aneeta Sharma" at bounding box center [350, 47] width 30 height 6
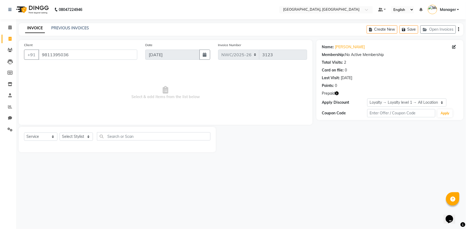
click at [337, 94] on icon "button" at bounding box center [337, 94] width 4 height 4
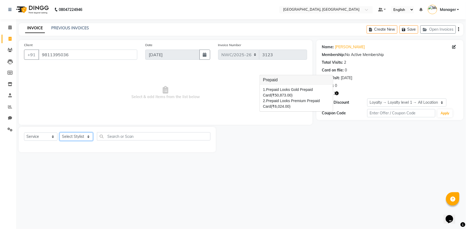
click at [73, 137] on select "Select Stylist Aneeta Ankush-pdct Arshad_asst Arun_pdct Counter_Sales Faheem Go…" at bounding box center [76, 137] width 33 height 8
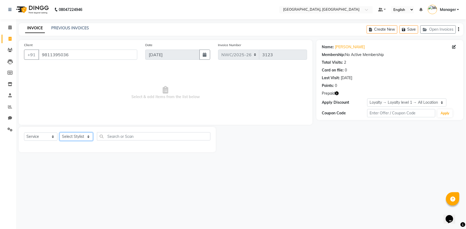
select select "84832"
click at [60, 133] on select "Select Stylist Aneeta Ankush-pdct Arshad_asst Arun_pdct Counter_Sales Faheem Go…" at bounding box center [76, 137] width 33 height 8
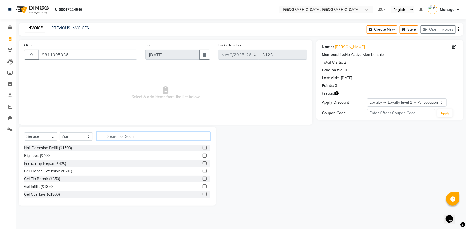
click at [127, 136] on input "text" at bounding box center [153, 136] width 113 height 8
type input "cut"
click at [203, 178] on label at bounding box center [205, 179] width 4 height 4
click at [203, 178] on input "checkbox" at bounding box center [204, 179] width 3 height 3
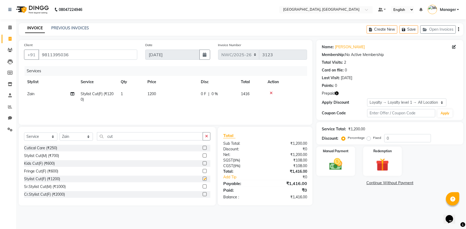
checkbox input "false"
drag, startPoint x: 125, startPoint y: 137, endPoint x: 83, endPoint y: 133, distance: 42.6
click at [83, 133] on div "Select Service Product Membership Package Voucher Prepaid Gift Card Select Styl…" at bounding box center [117, 138] width 186 height 13
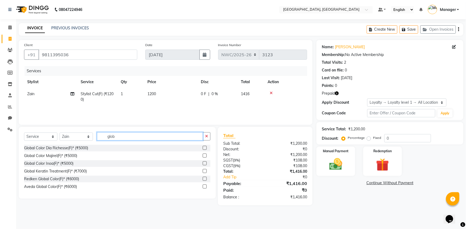
type input "glob"
click at [205, 157] on label at bounding box center [205, 156] width 4 height 4
click at [205, 157] on input "checkbox" at bounding box center [204, 155] width 3 height 3
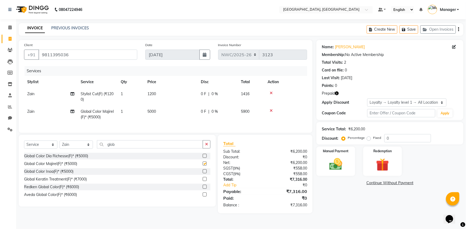
checkbox input "false"
click at [205, 181] on label at bounding box center [205, 179] width 4 height 4
click at [205, 181] on input "checkbox" at bounding box center [204, 179] width 3 height 3
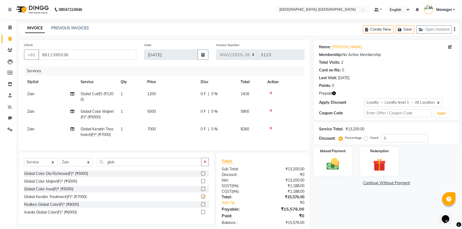
checkbox input "false"
click at [164, 129] on td "7000" at bounding box center [170, 132] width 53 height 18
select select "84832"
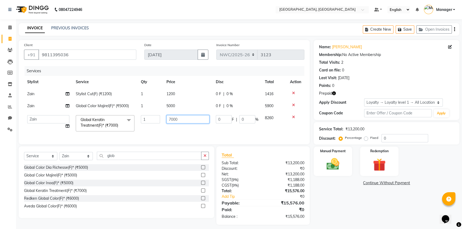
drag, startPoint x: 155, startPoint y: 118, endPoint x: 137, endPoint y: 113, distance: 18.8
click at [137, 113] on tr "Aneeta Ankush-pdct Arshad_asst Arun_pdct Counter_Sales Faheem Govind_pdct Imran…" at bounding box center [164, 123] width 281 height 23
type input "12000"
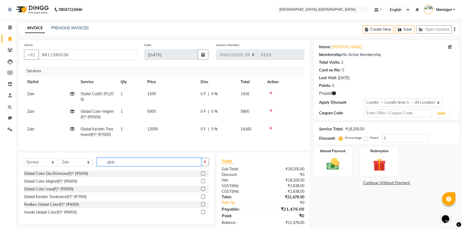
drag, startPoint x: 117, startPoint y: 158, endPoint x: 96, endPoint y: 154, distance: 20.8
click at [96, 154] on div "Client +91 9811395036 Date 03-09-2025 Invoice Number NWC/2025-26 V/2025 V/2025-…" at bounding box center [164, 135] width 299 height 191
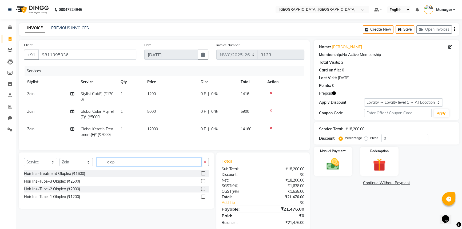
type input "olap"
click at [203, 183] on label at bounding box center [203, 181] width 4 height 4
click at [203, 183] on input "checkbox" at bounding box center [202, 181] width 3 height 3
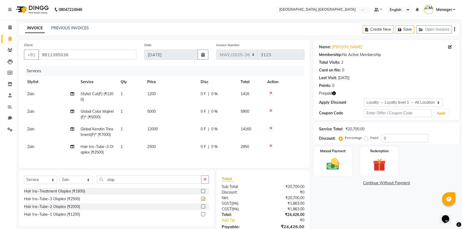
checkbox input "false"
click at [163, 150] on td "2500" at bounding box center [170, 150] width 53 height 18
select select "84832"
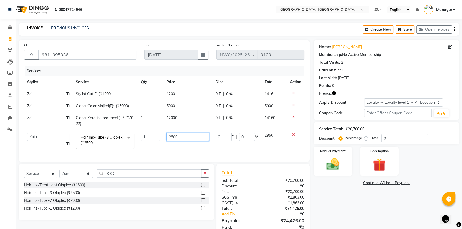
drag, startPoint x: 185, startPoint y: 136, endPoint x: 118, endPoint y: 131, distance: 66.9
click at [118, 131] on tr "Aneeta Ankush-pdct Arshad_asst Arun_pdct Counter_Sales Faheem Govind_pdct Imran…" at bounding box center [164, 141] width 281 height 23
type input "3500"
click at [142, 166] on div "Client +91 9811395036 Date 03-09-2025 Invoice Number NWC/2025-26 V/2025 V/2025-…" at bounding box center [164, 141] width 299 height 203
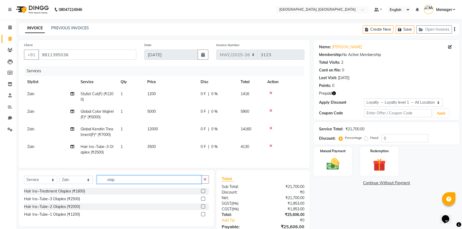
drag, startPoint x: 131, startPoint y: 182, endPoint x: 73, endPoint y: 177, distance: 57.6
click at [73, 177] on div "Select Service Product Membership Package Voucher Prepaid Gift Card Select Styl…" at bounding box center [117, 198] width 196 height 56
type input "hig"
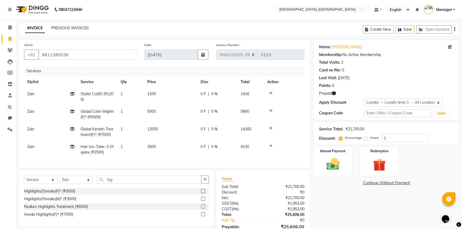
click at [203, 193] on label at bounding box center [203, 191] width 4 height 4
click at [203, 193] on input "checkbox" at bounding box center [202, 191] width 3 height 3
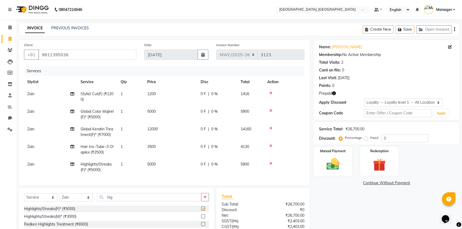
checkbox input "false"
click at [166, 161] on td "5000" at bounding box center [170, 168] width 53 height 18
select select "84832"
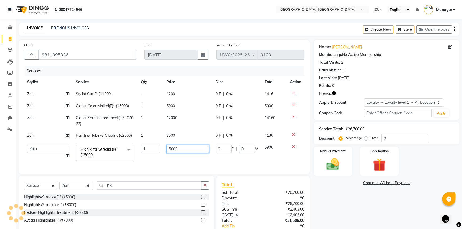
drag, startPoint x: 184, startPoint y: 150, endPoint x: 134, endPoint y: 144, distance: 50.0
click at [134, 144] on tr "Aneeta Ankush-pdct Arshad_asst Arun_pdct Counter_Sales Faheem Govind_pdct Imran…" at bounding box center [164, 153] width 281 height 23
type input "2500"
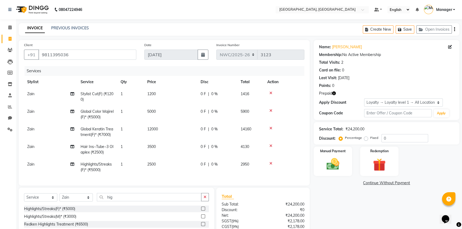
click at [335, 194] on div "Name: Aneeta Sharma Membership: No Active Membership Total Visits: 2 Card on fi…" at bounding box center [389, 153] width 150 height 226
click at [386, 162] on img at bounding box center [380, 165] width 22 height 17
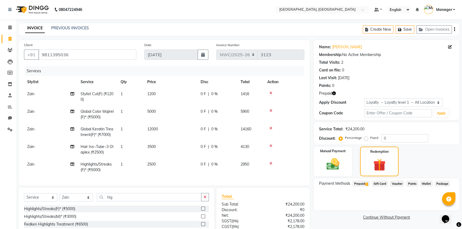
click at [366, 183] on span "Prepaid 2" at bounding box center [361, 184] width 17 height 6
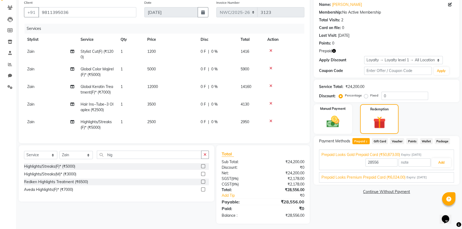
scroll to position [49, 0]
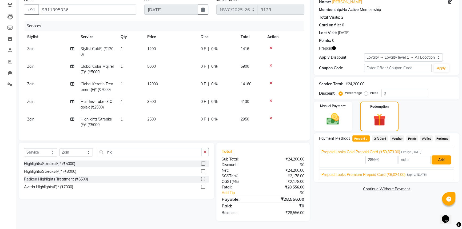
click at [440, 156] on button "Add" at bounding box center [441, 160] width 19 height 9
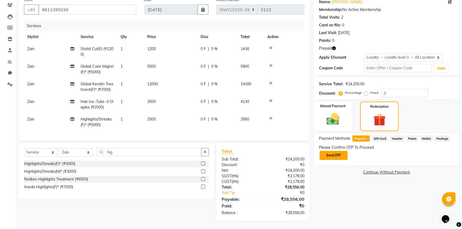
click at [334, 151] on button "Send OTP" at bounding box center [334, 155] width 28 height 9
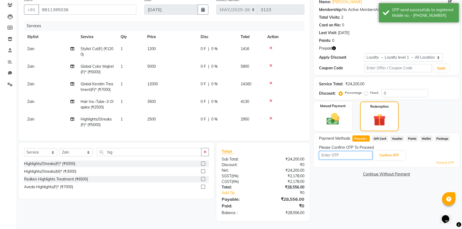
click at [337, 152] on input "text" at bounding box center [345, 155] width 53 height 8
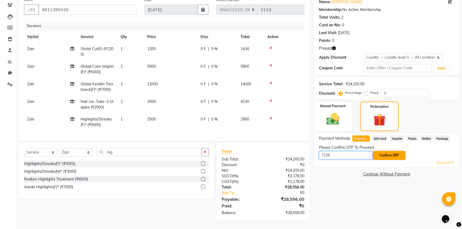
type input "7106"
click at [393, 153] on button "Confirm OTP" at bounding box center [389, 155] width 33 height 9
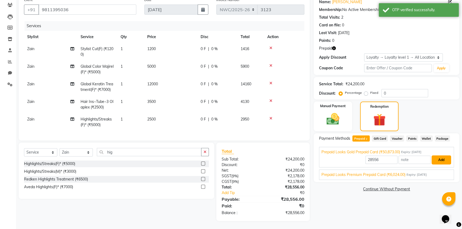
click at [443, 156] on button "Add" at bounding box center [441, 160] width 19 height 9
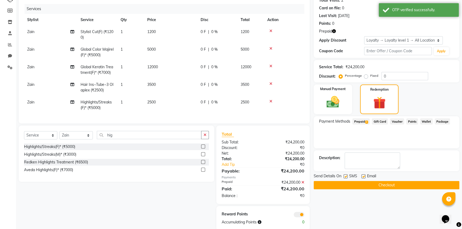
scroll to position [75, 0]
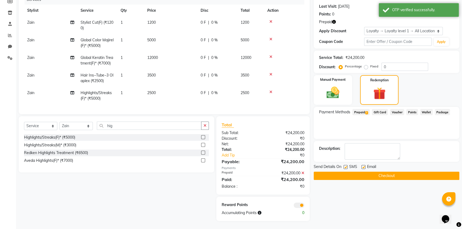
click at [384, 172] on button "Checkout" at bounding box center [387, 176] width 146 height 8
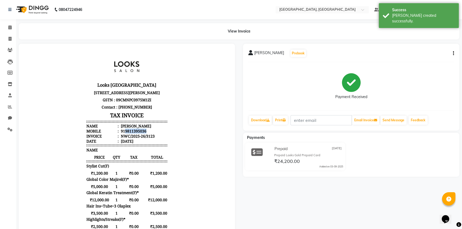
drag, startPoint x: 143, startPoint y: 152, endPoint x: 122, endPoint y: 150, distance: 21.7
click at [122, 134] on li "Mobile : 919811395036" at bounding box center [127, 131] width 81 height 5
copy div "9811395036"
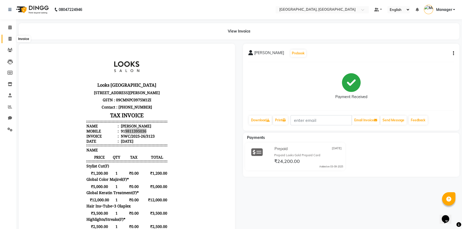
click at [8, 40] on span at bounding box center [9, 39] width 9 height 6
select select "service"
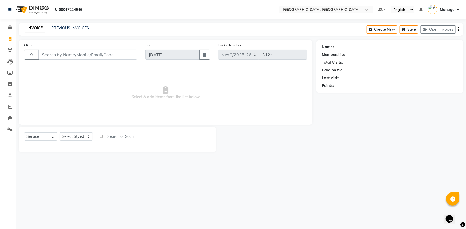
click at [96, 55] on input "Client" at bounding box center [87, 55] width 99 height 10
type input "9811395036"
select select "1: Object"
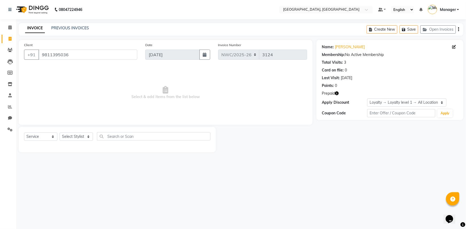
click at [337, 95] on icon "button" at bounding box center [337, 94] width 4 height 4
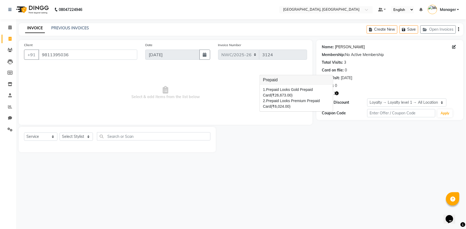
click at [349, 44] on link "Aneeta Sharma" at bounding box center [350, 47] width 30 height 6
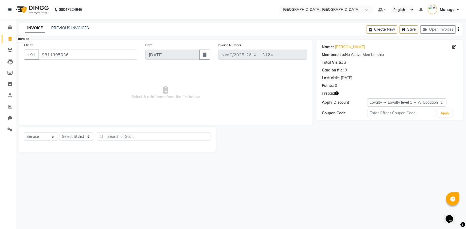
drag, startPoint x: 9, startPoint y: 38, endPoint x: 195, endPoint y: 0, distance: 189.6
click at [9, 38] on icon at bounding box center [10, 39] width 3 height 4
select select "service"
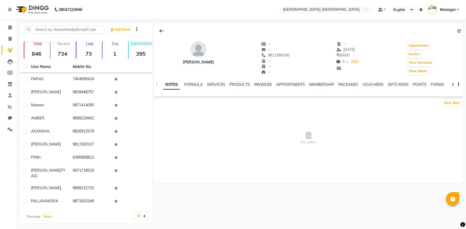
click at [257, 85] on link "INVOICES" at bounding box center [263, 84] width 18 height 5
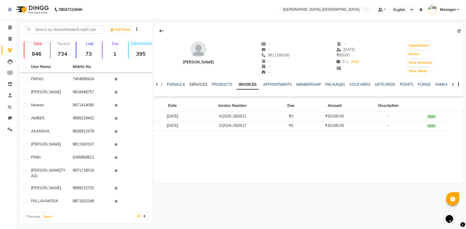
click at [199, 84] on link "SERVICES" at bounding box center [198, 84] width 18 height 5
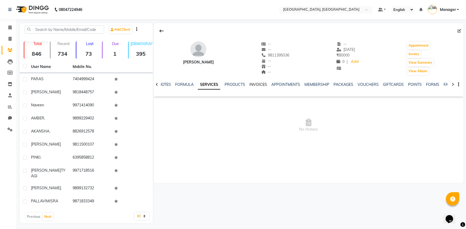
click at [252, 85] on link "INVOICES" at bounding box center [258, 84] width 18 height 5
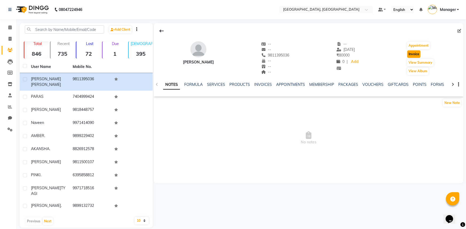
click at [417, 52] on button "Invoice" at bounding box center [413, 53] width 13 height 7
select select "service"
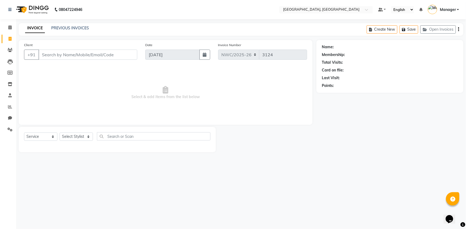
click at [84, 55] on input "Client" at bounding box center [87, 55] width 99 height 10
type input "9811395036"
select select "1: Object"
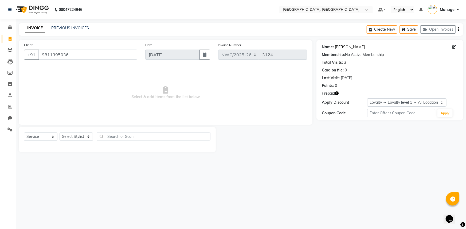
click at [349, 46] on link "[PERSON_NAME]" at bounding box center [350, 47] width 30 height 6
drag, startPoint x: 10, startPoint y: 39, endPoint x: 13, endPoint y: 40, distance: 3.2
click at [10, 39] on icon at bounding box center [10, 39] width 3 height 4
select select "service"
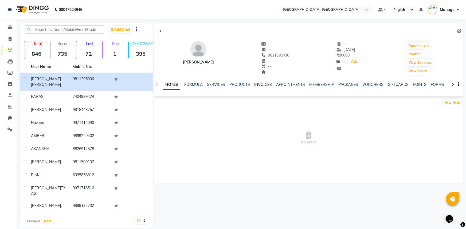
click at [265, 83] on link "INVOICES" at bounding box center [263, 84] width 18 height 5
